Goal: Learn about a topic

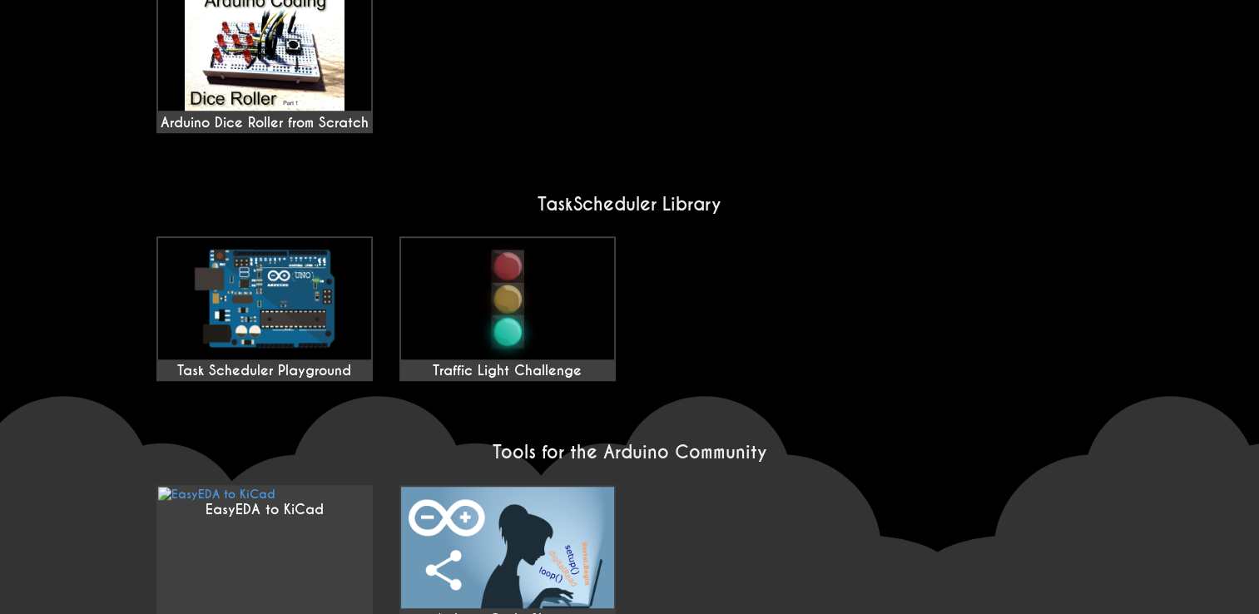
scroll to position [1381, 0]
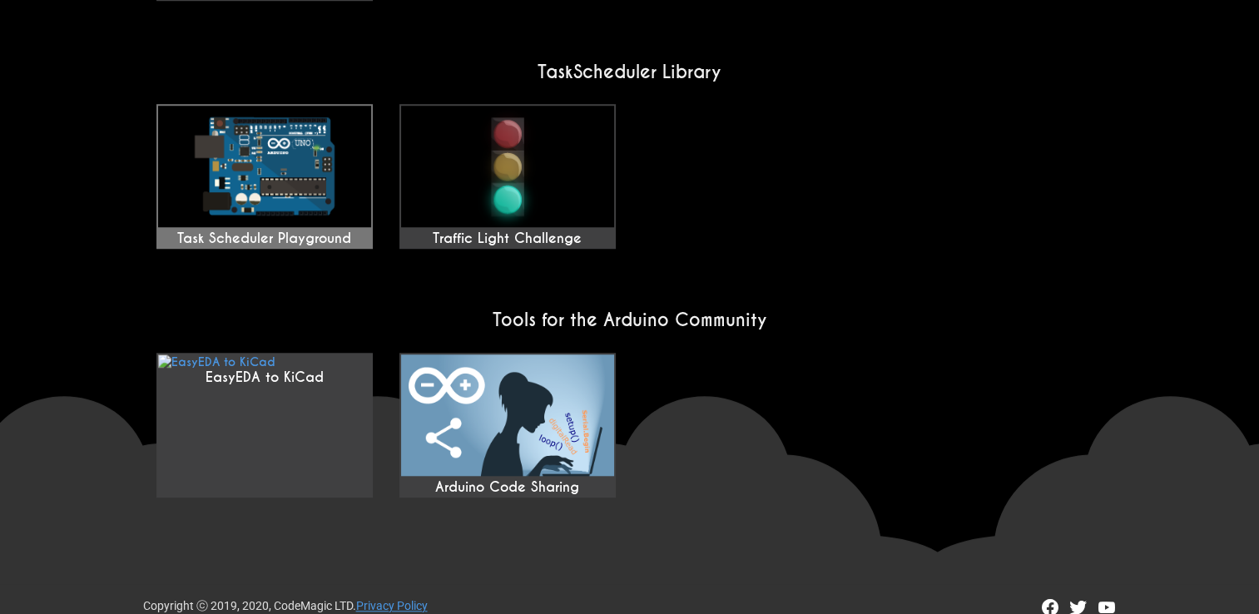
click at [236, 187] on img at bounding box center [264, 167] width 213 height 122
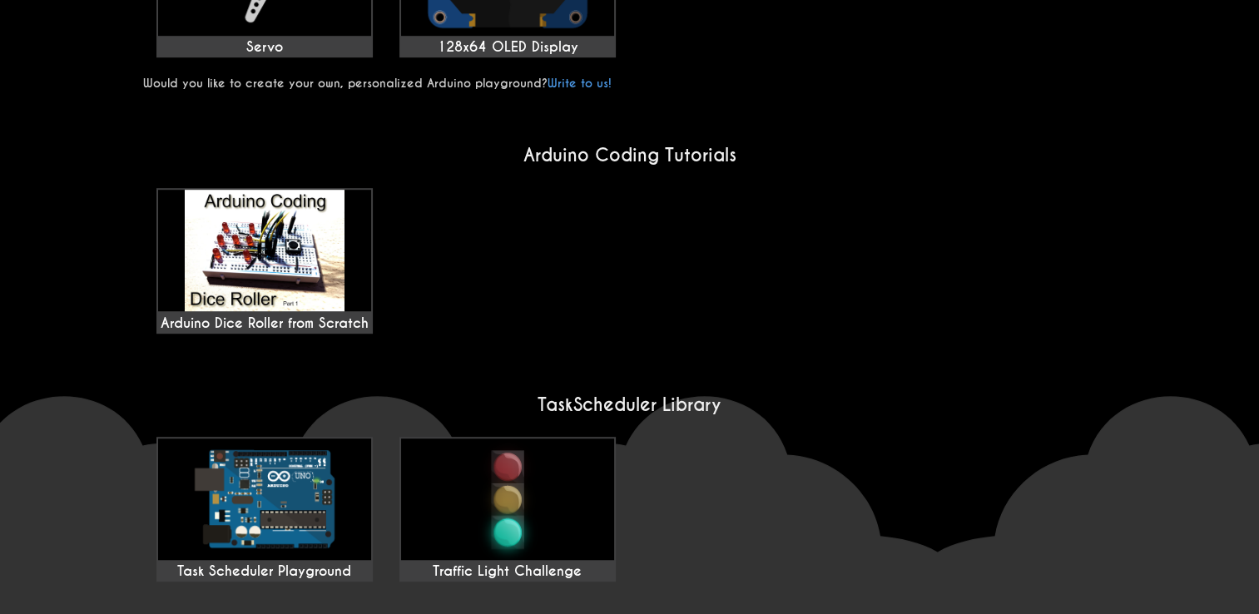
scroll to position [1289, 0]
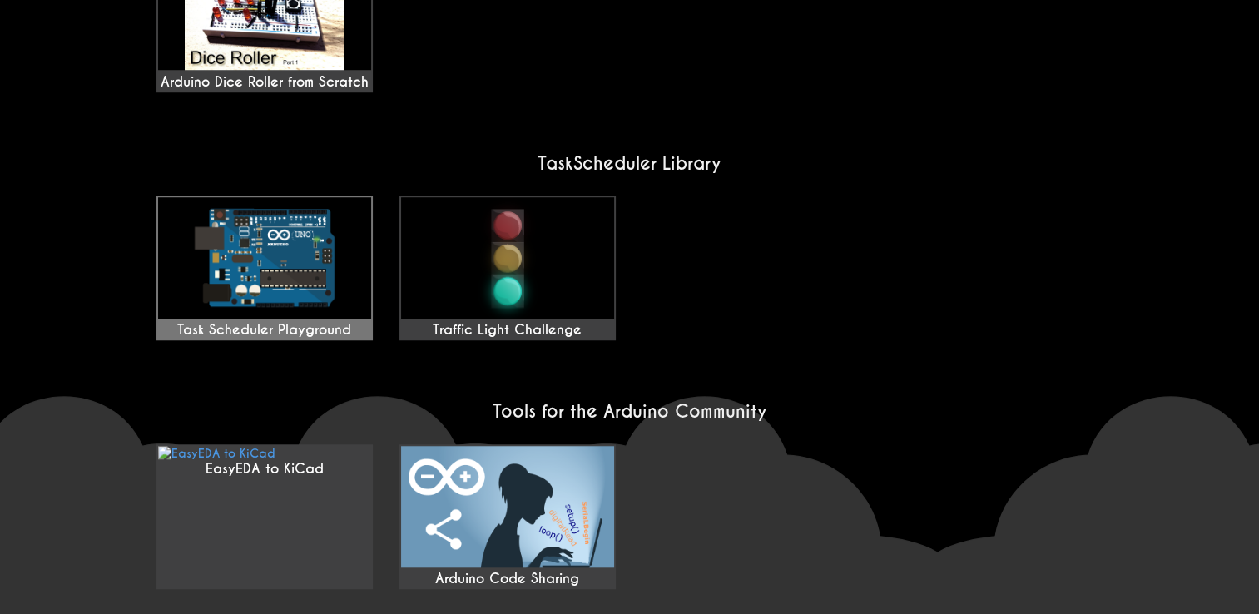
click at [286, 197] on img at bounding box center [264, 258] width 213 height 122
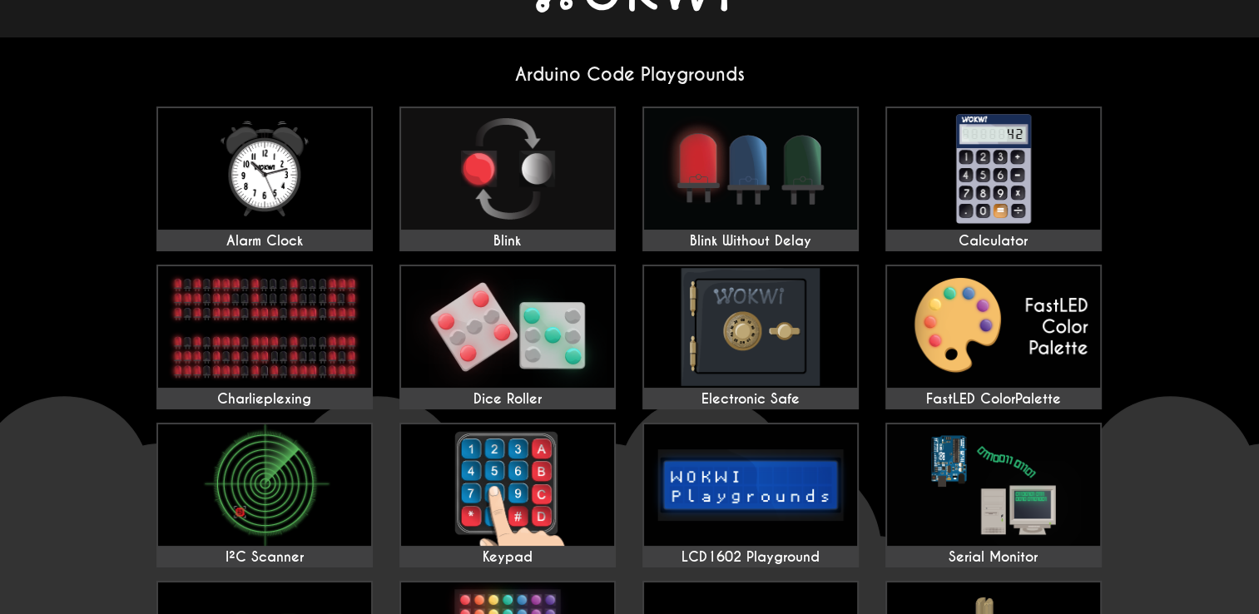
scroll to position [0, 0]
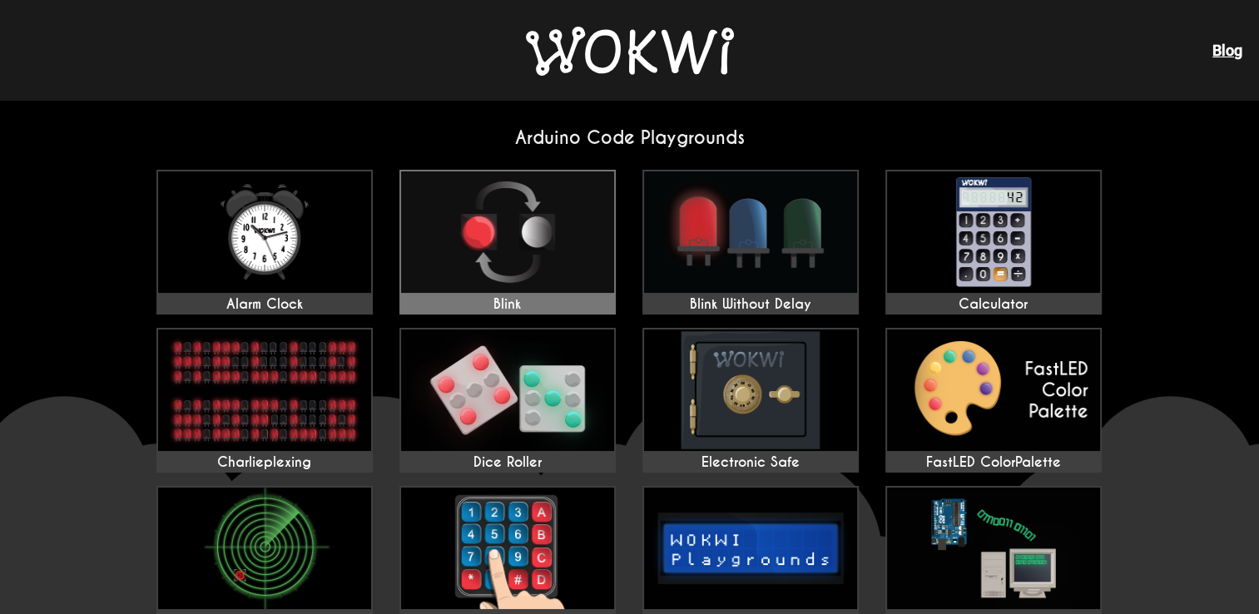
click at [550, 205] on img at bounding box center [507, 232] width 213 height 122
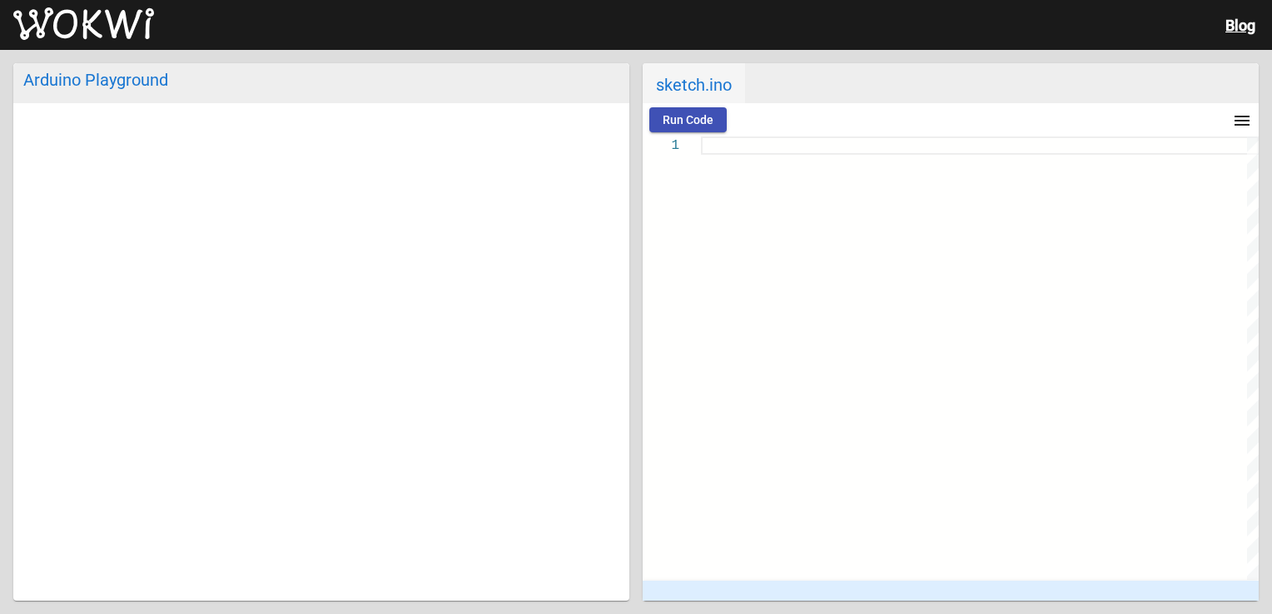
type textarea "// the setup function runs once when you press reset or power the board void se…"
